Goal: Communication & Community: Answer question/provide support

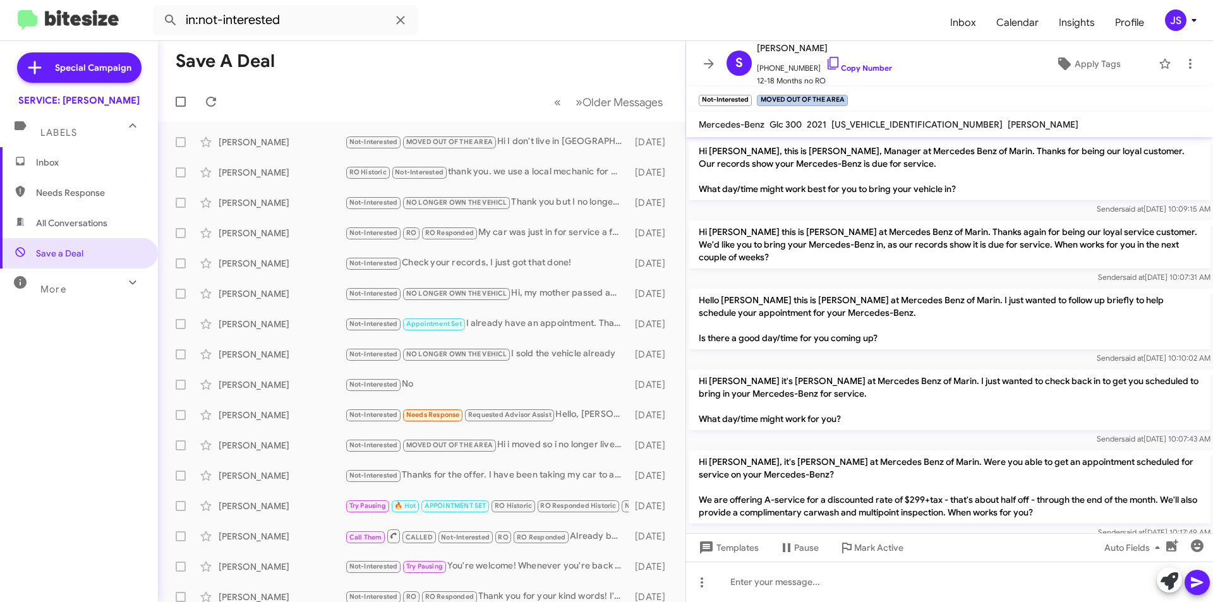
scroll to position [459, 0]
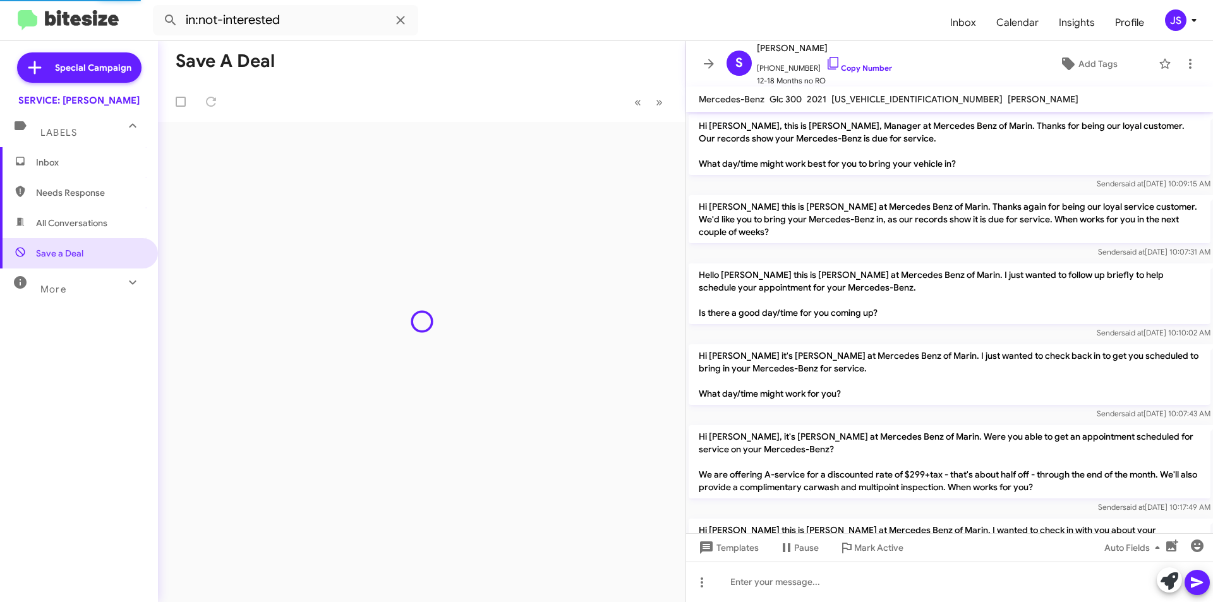
scroll to position [459, 0]
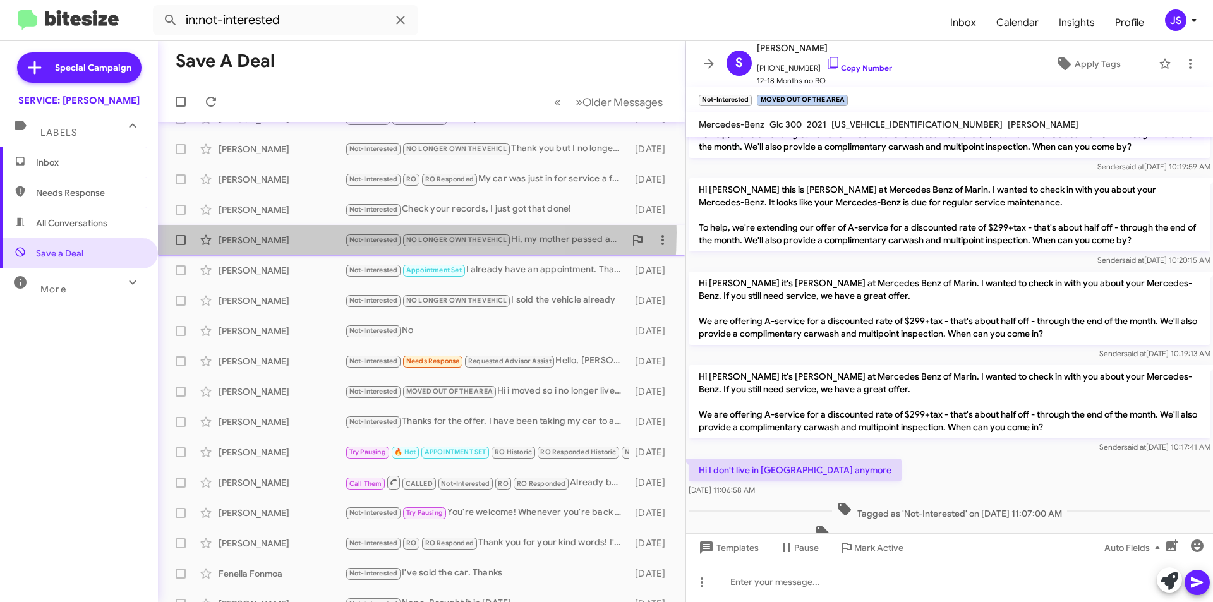
scroll to position [131, 0]
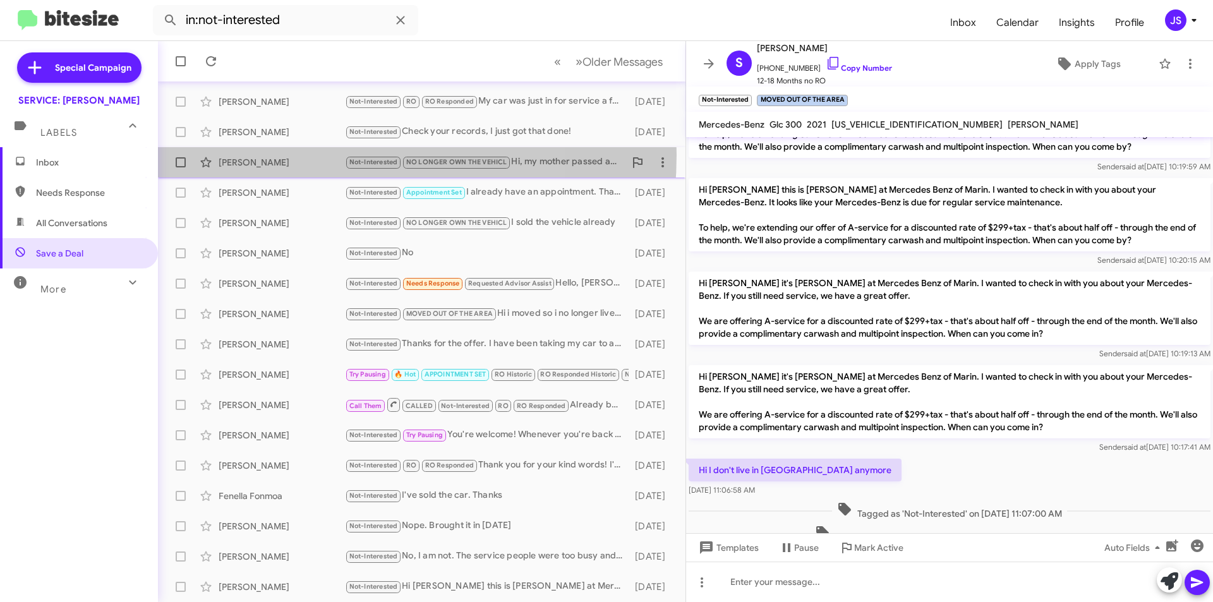
click at [300, 155] on div "Ingeborg Eudy Not-Interested NO LONGER OWN THE VEHICL Hi, my mother passed away…" at bounding box center [421, 162] width 507 height 25
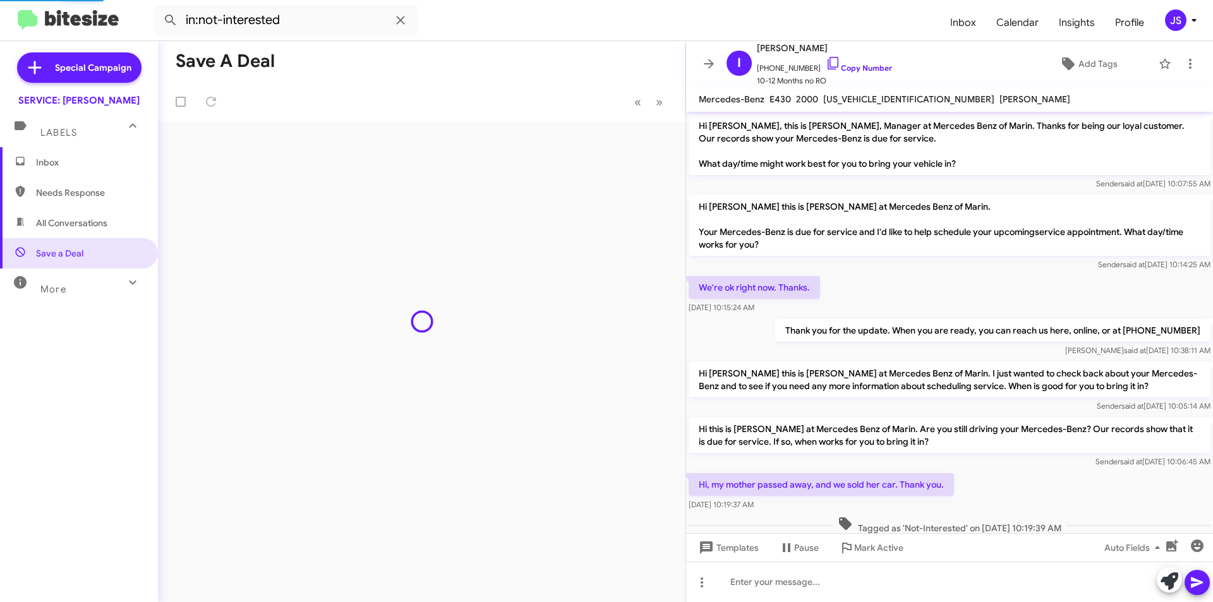
scroll to position [56, 0]
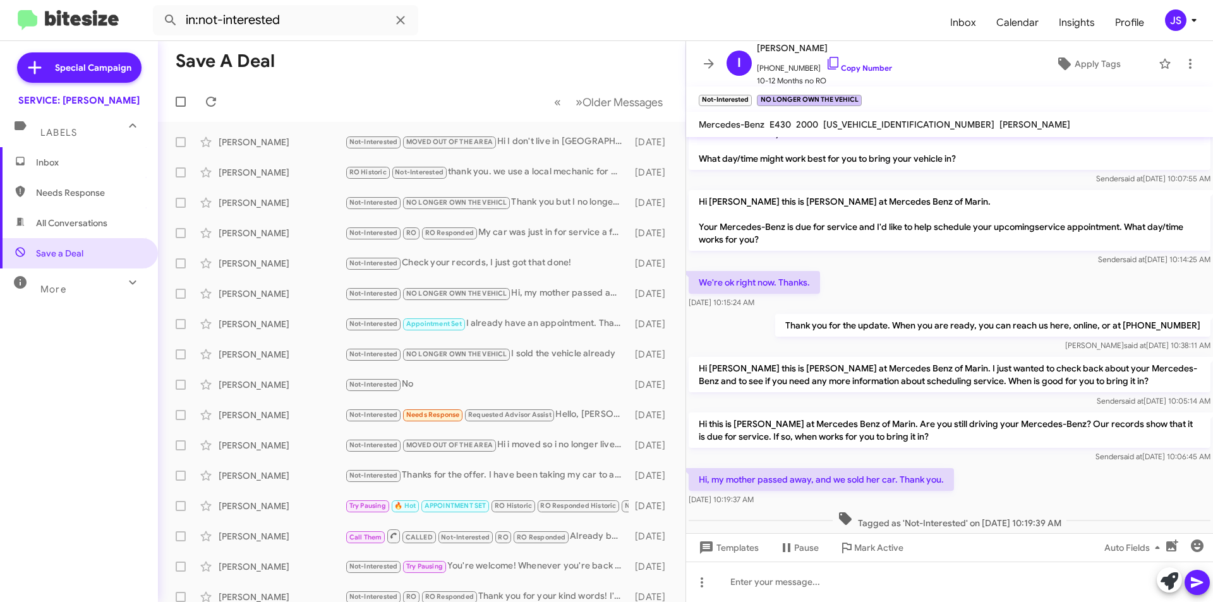
scroll to position [81, 0]
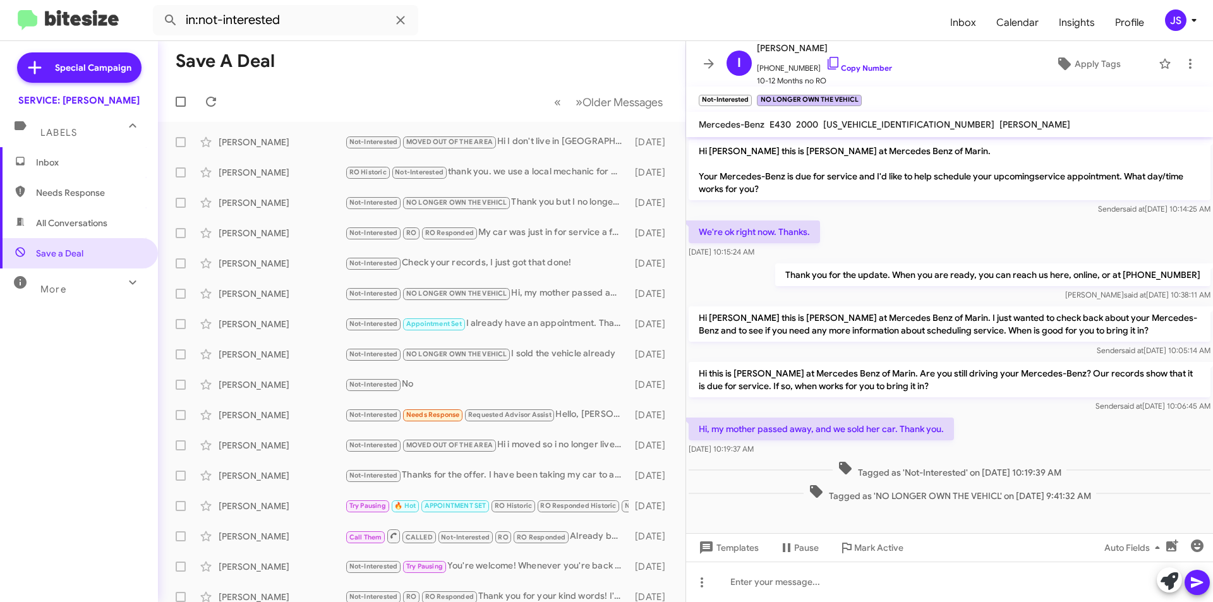
click at [74, 152] on span "Inbox" at bounding box center [79, 162] width 158 height 30
